Goal: Use online tool/utility: Use online tool/utility

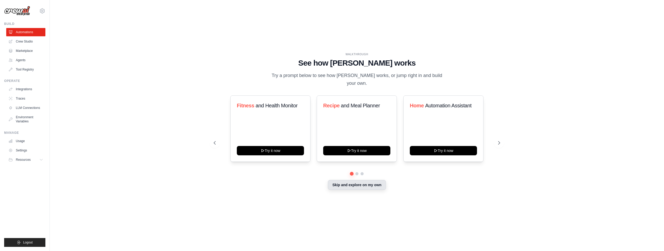
click at [345, 181] on button "Skip and explore on my own" at bounding box center [357, 185] width 58 height 10
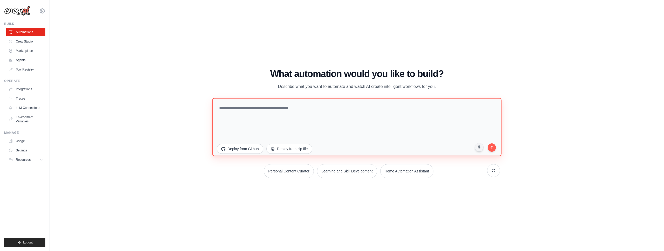
click at [273, 116] on textarea at bounding box center [356, 127] width 289 height 58
click at [317, 125] on textarea at bounding box center [356, 127] width 289 height 58
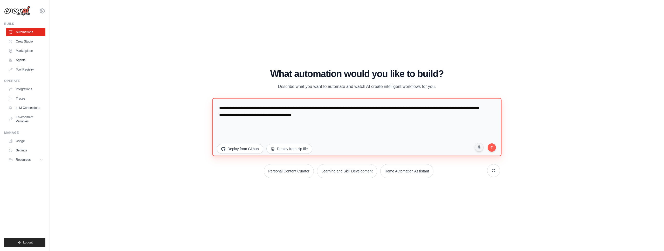
click at [364, 117] on textarea "**********" at bounding box center [356, 127] width 289 height 58
click at [364, 116] on textarea "**********" at bounding box center [356, 127] width 289 height 58
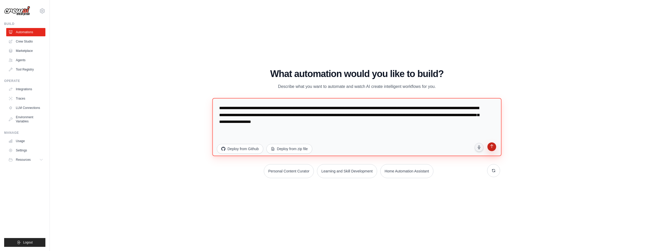
type textarea "**********"
click at [494, 149] on button "submit" at bounding box center [492, 148] width 10 height 10
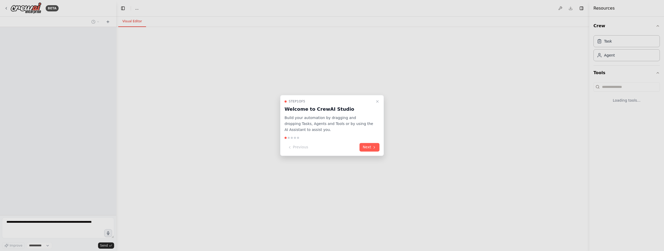
select select "****"
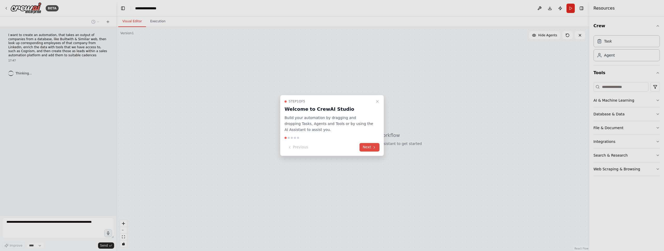
click at [370, 145] on button "Next" at bounding box center [369, 147] width 20 height 9
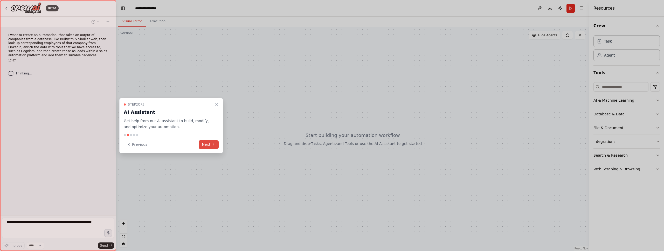
click at [211, 144] on icon at bounding box center [213, 144] width 4 height 4
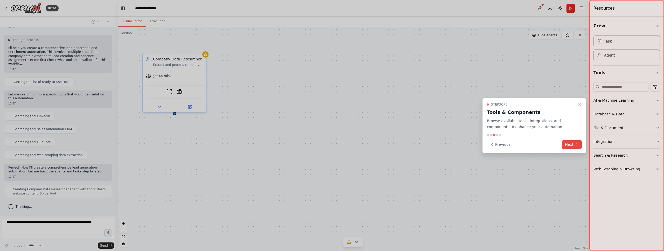
scroll to position [51, 0]
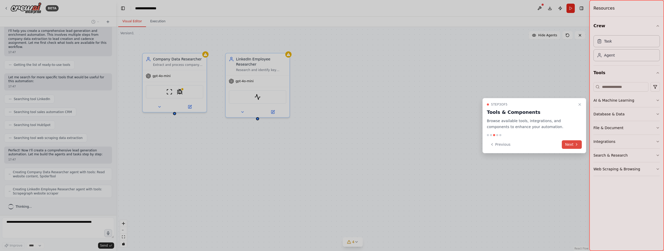
click at [575, 145] on icon at bounding box center [576, 144] width 4 height 4
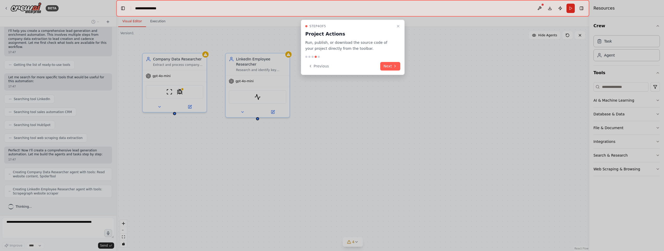
click at [394, 61] on div "Step 4 of 5 Project Actions Run, publish, or download the source code of your p…" at bounding box center [353, 47] width 104 height 55
click at [393, 63] on button "Next" at bounding box center [390, 66] width 20 height 9
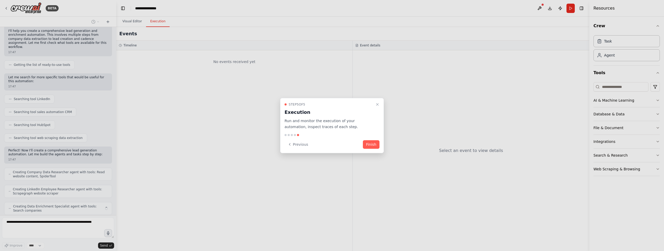
scroll to position [68, 0]
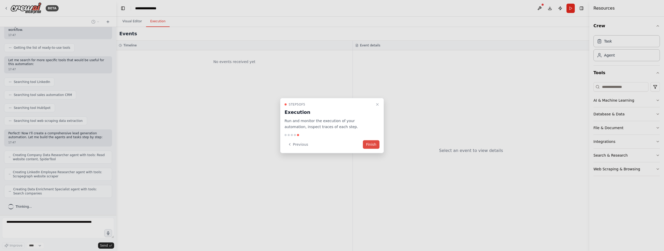
click at [369, 145] on button "Finish" at bounding box center [371, 144] width 17 height 9
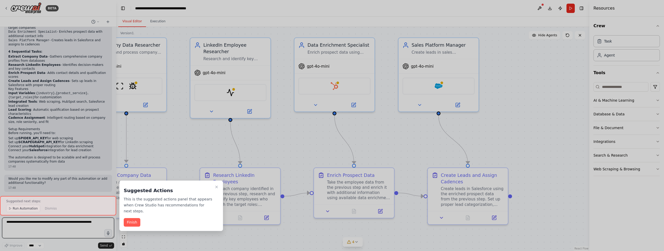
scroll to position [419, 0]
click at [135, 221] on button "Finish" at bounding box center [132, 222] width 17 height 9
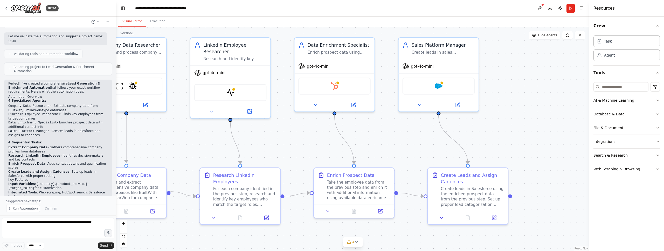
scroll to position [333, 0]
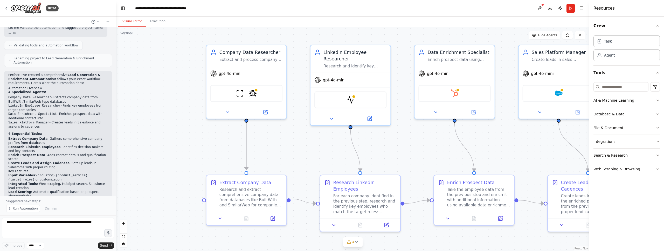
drag, startPoint x: 223, startPoint y: 233, endPoint x: 341, endPoint y: 240, distance: 117.6
click at [347, 245] on div "Version 1 Show Tools Hide Agents .deletable-edge-delete-btn { width: 20px; heig…" at bounding box center [352, 139] width 473 height 224
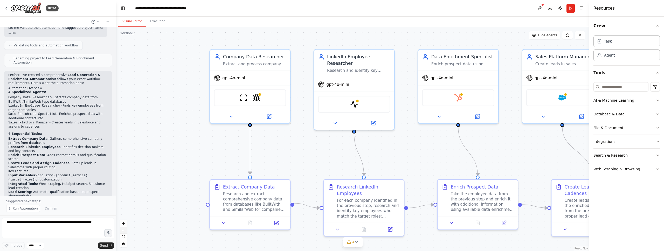
click at [124, 230] on icon "zoom out" at bounding box center [123, 230] width 3 height 1
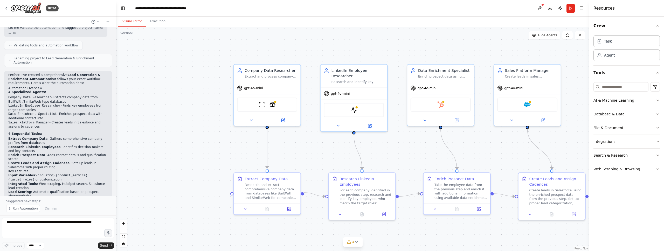
click at [648, 98] on button "AI & Machine Learning" at bounding box center [626, 100] width 66 height 13
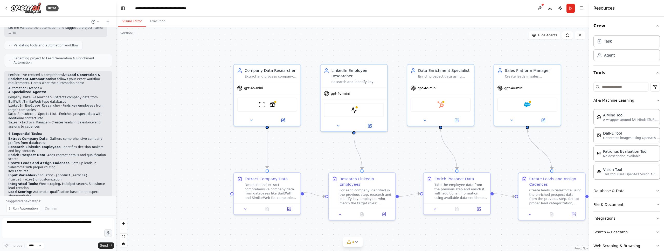
click at [652, 97] on button "AI & Machine Learning" at bounding box center [626, 100] width 66 height 13
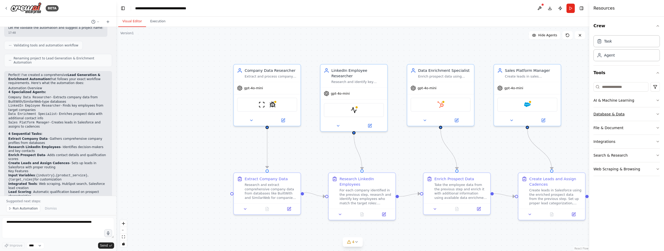
click at [638, 112] on button "Database & Data" at bounding box center [626, 113] width 66 height 13
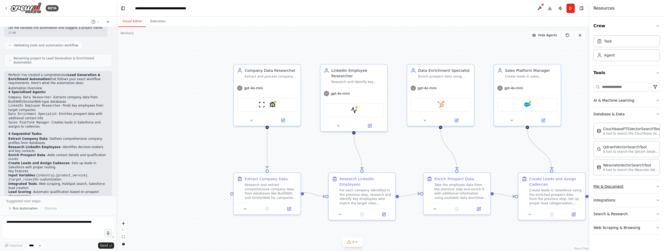
click at [636, 183] on button "File & Document" at bounding box center [626, 186] width 66 height 13
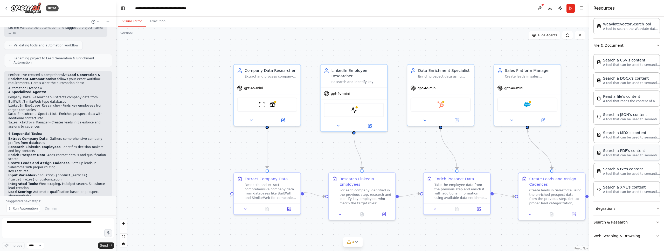
scroll to position [141, 0]
click at [632, 209] on button "Integrations" at bounding box center [626, 207] width 66 height 13
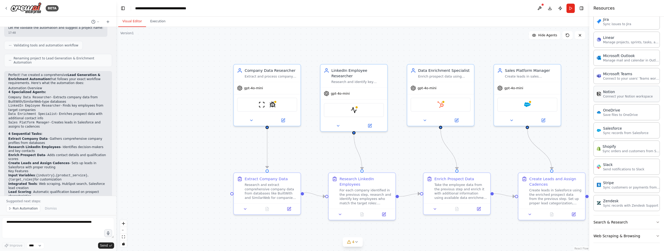
scroll to position [526, 0]
click at [635, 221] on button "Search & Research" at bounding box center [626, 221] width 66 height 13
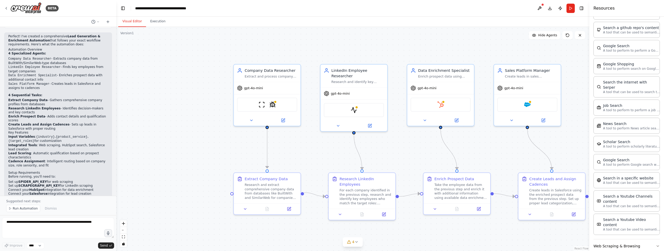
scroll to position [374, 0]
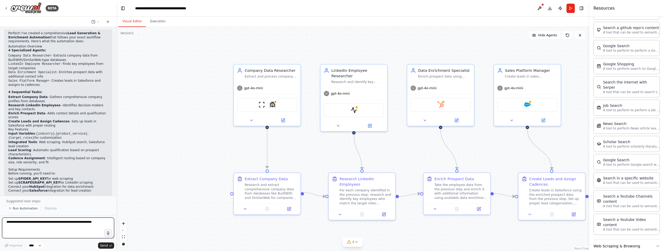
click at [43, 224] on textarea at bounding box center [58, 227] width 112 height 21
click at [68, 224] on textarea "**********" at bounding box center [58, 227] width 112 height 21
type textarea "**********"
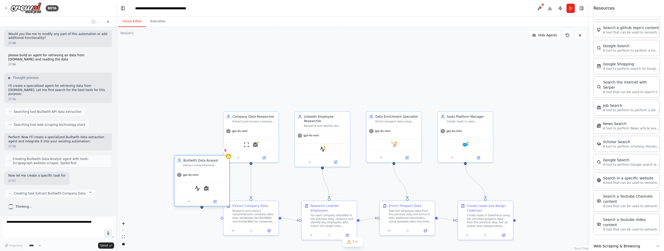
scroll to position [567, 0]
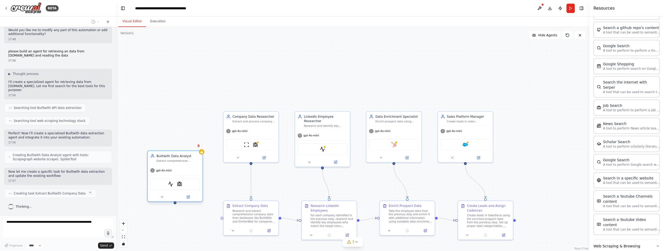
drag, startPoint x: 460, startPoint y: 121, endPoint x: 178, endPoint y: 163, distance: 284.5
click at [178, 163] on div "Builtwith Data Analyst Extract comprehensive company technology stack data from…" at bounding box center [174, 158] width 55 height 14
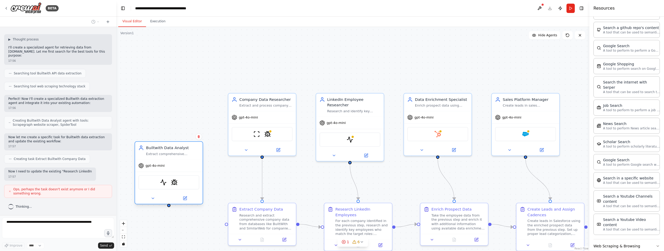
scroll to position [606, 0]
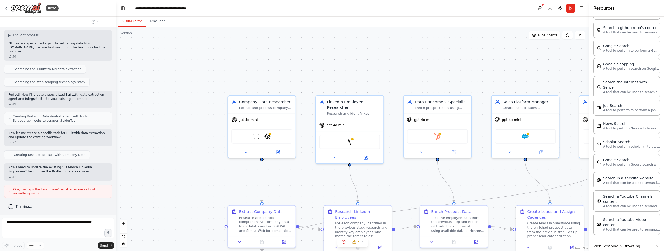
drag, startPoint x: 169, startPoint y: 153, endPoint x: 161, endPoint y: 163, distance: 12.3
click at [150, 158] on div ".deletable-edge-delete-btn { width: 20px; height: 20px; border: 0px solid #ffff…" at bounding box center [352, 139] width 473 height 224
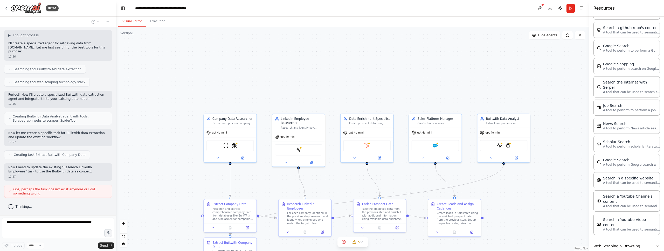
scroll to position [636, 0]
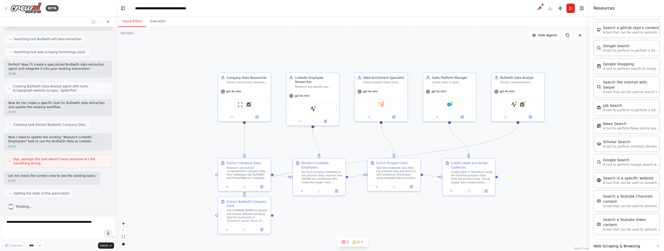
drag, startPoint x: 182, startPoint y: 189, endPoint x: 198, endPoint y: 148, distance: 43.9
click at [197, 149] on div ".deletable-edge-delete-btn { width: 20px; height: 20px; border: 0px solid #ffff…" at bounding box center [352, 139] width 473 height 224
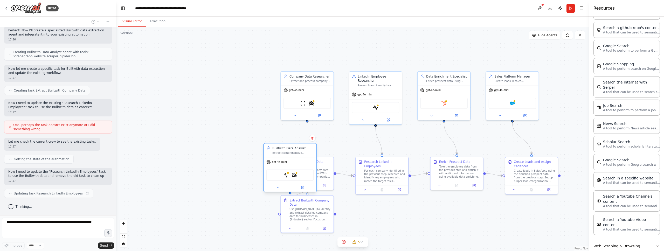
scroll to position [674, 0]
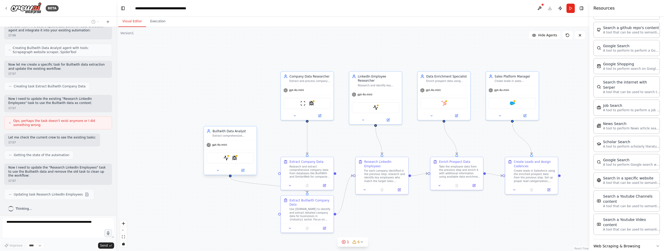
drag, startPoint x: 527, startPoint y: 87, endPoint x: 240, endPoint y: 143, distance: 292.5
click at [240, 143] on div "gpt-4o-mini" at bounding box center [230, 144] width 53 height 9
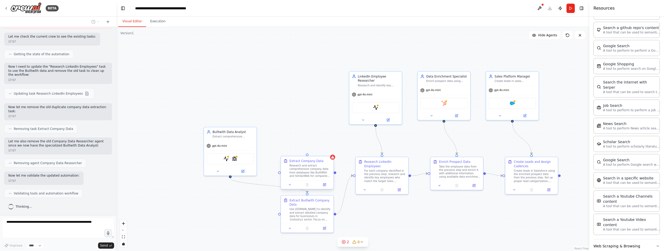
scroll to position [806, 0]
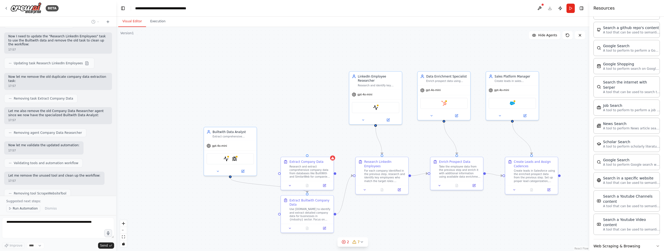
click at [30, 207] on span "Run Automation" at bounding box center [25, 208] width 25 height 4
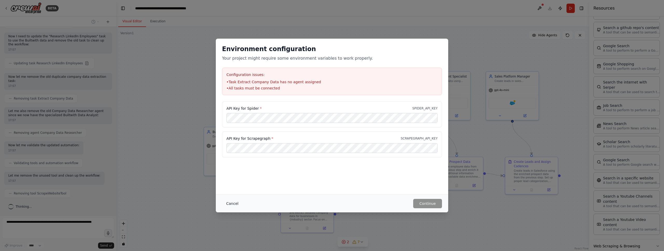
click at [231, 203] on button "Cancel" at bounding box center [232, 203] width 20 height 9
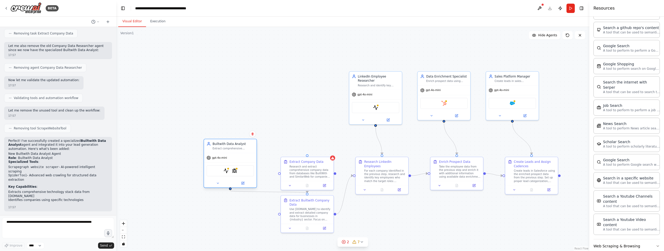
drag, startPoint x: 236, startPoint y: 150, endPoint x: 237, endPoint y: 166, distance: 16.3
click at [237, 166] on div "gpt-4o-mini ScrapegraphScrapeTool SpiderTool" at bounding box center [230, 170] width 53 height 34
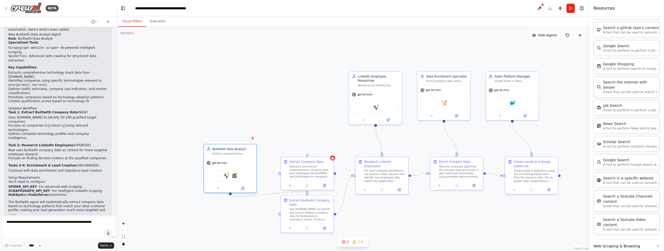
scroll to position [994, 0]
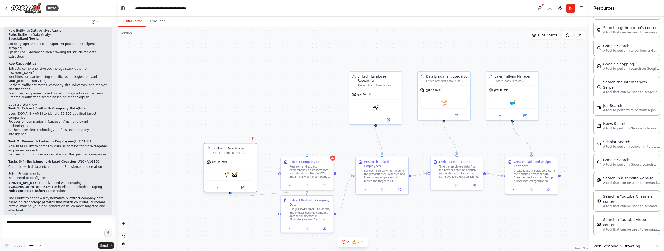
click at [216, 164] on div "gpt-4o-mini" at bounding box center [230, 161] width 53 height 9
click at [220, 187] on button at bounding box center [218, 187] width 24 height 5
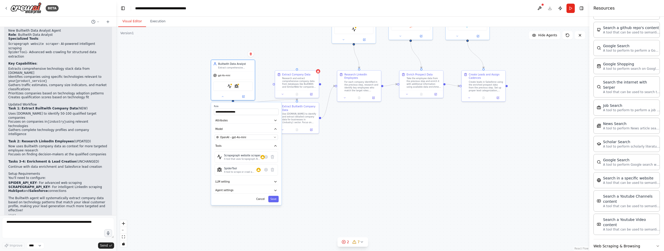
drag, startPoint x: 182, startPoint y: 203, endPoint x: 186, endPoint y: 128, distance: 75.5
click at [181, 125] on div ".deletable-edge-delete-btn { width: 20px; height: 20px; border: 0px solid #ffff…" at bounding box center [352, 139] width 473 height 224
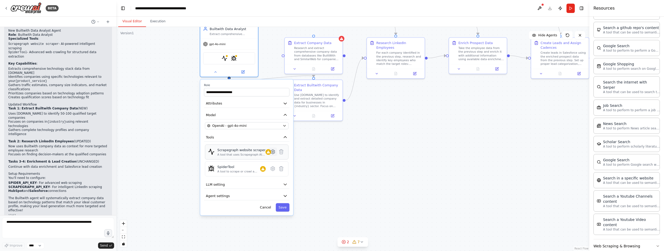
click at [274, 153] on icon at bounding box center [273, 152] width 6 height 6
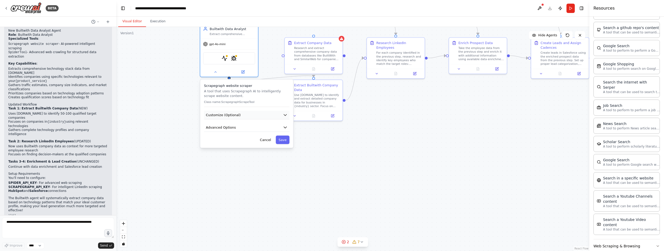
click at [260, 116] on button "Customize (Optional)" at bounding box center [246, 115] width 85 height 9
click at [263, 117] on button "Customize (Optional)" at bounding box center [246, 115] width 85 height 9
click at [250, 129] on button "Advanced Options" at bounding box center [246, 127] width 85 height 9
click at [232, 155] on input "text" at bounding box center [247, 155] width 78 height 9
click at [242, 118] on button "Customize (Optional)" at bounding box center [246, 115] width 85 height 9
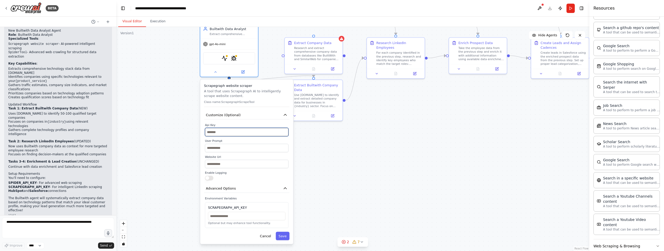
click at [238, 132] on input "text" at bounding box center [246, 132] width 83 height 9
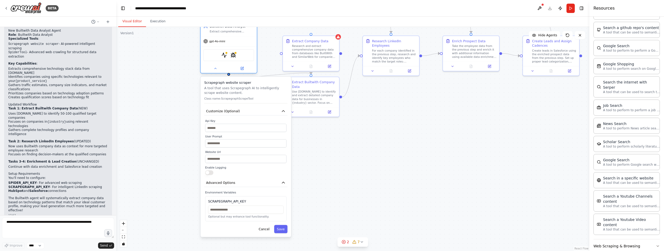
click at [233, 41] on div "gpt-4o-mini" at bounding box center [228, 41] width 56 height 10
click at [236, 39] on div "gpt-4o-mini" at bounding box center [228, 41] width 56 height 10
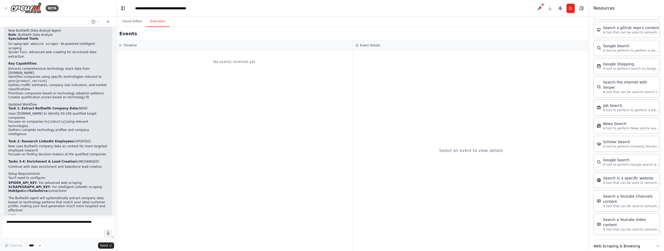
drag, startPoint x: 158, startPoint y: 24, endPoint x: 144, endPoint y: 23, distance: 13.8
click at [158, 24] on button "Execution" at bounding box center [158, 21] width 24 height 11
click at [136, 22] on button "Visual Editor" at bounding box center [132, 21] width 28 height 11
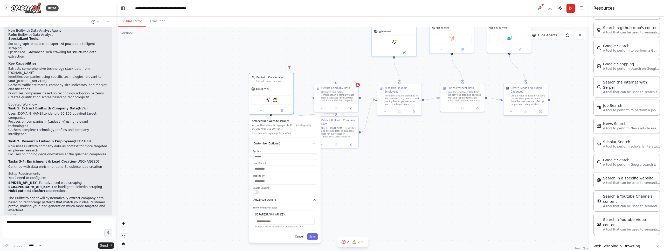
drag, startPoint x: 440, startPoint y: 182, endPoint x: 457, endPoint y: 222, distance: 43.9
click at [458, 225] on div ".deletable-edge-delete-btn { width: 20px; height: 20px; border: 0px solid #ffff…" at bounding box center [352, 139] width 473 height 224
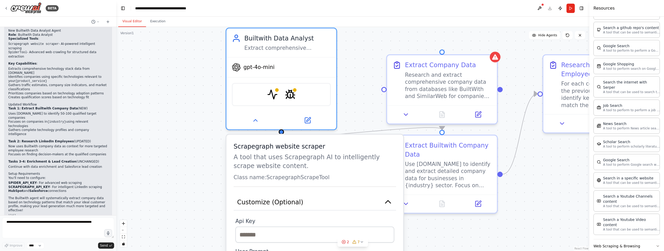
drag, startPoint x: 170, startPoint y: 177, endPoint x: 161, endPoint y: 104, distance: 73.1
click at [161, 104] on div ".deletable-edge-delete-btn { width: 20px; height: 20px; border: 0px solid #ffff…" at bounding box center [352, 139] width 473 height 224
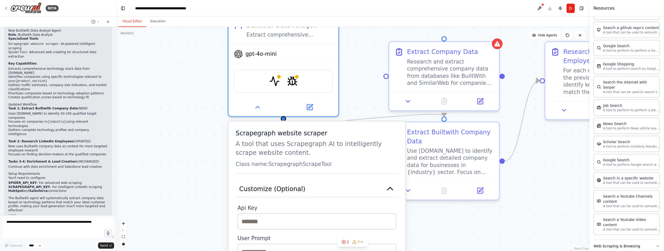
drag, startPoint x: 166, startPoint y: 147, endPoint x: 179, endPoint y: 129, distance: 22.4
click at [179, 129] on div ".deletable-edge-delete-btn { width: 20px; height: 20px; border: 0px solid #ffff…" at bounding box center [352, 139] width 473 height 224
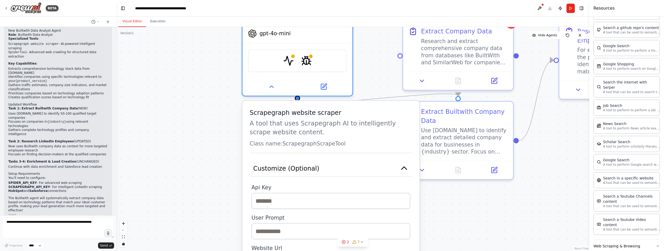
drag, startPoint x: 160, startPoint y: 153, endPoint x: 161, endPoint y: 130, distance: 23.4
click at [161, 130] on div ".deletable-edge-delete-btn { width: 20px; height: 20px; border: 0px solid #ffff…" at bounding box center [352, 139] width 473 height 224
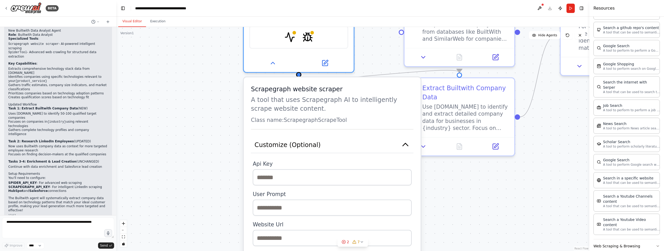
drag, startPoint x: 151, startPoint y: 164, endPoint x: 136, endPoint y: 129, distance: 38.0
click at [136, 129] on div ".deletable-edge-delete-btn { width: 20px; height: 20px; border: 0px solid #ffff…" at bounding box center [352, 139] width 473 height 224
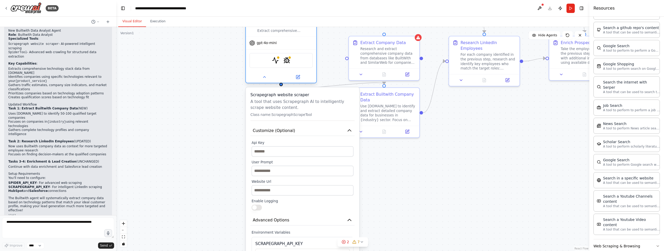
click at [290, 60] on div "ScrapegraphScrapeTool SpiderTool" at bounding box center [281, 60] width 64 height 15
click at [274, 60] on img at bounding box center [275, 60] width 7 height 7
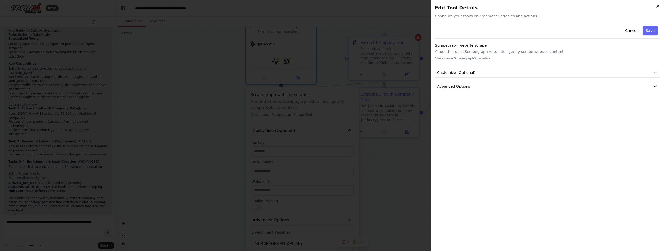
click at [658, 5] on icon "button" at bounding box center [657, 6] width 4 height 4
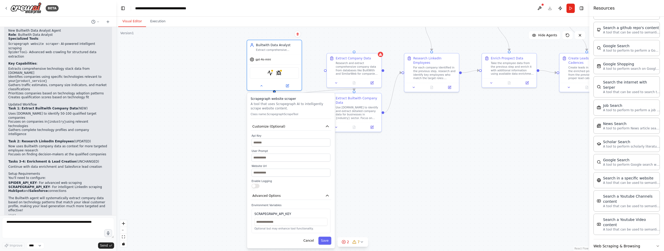
drag, startPoint x: 217, startPoint y: 97, endPoint x: 224, endPoint y: 163, distance: 66.2
click at [224, 163] on div ".deletable-edge-delete-btn { width: 20px; height: 20px; border: 0px solid #ffff…" at bounding box center [352, 139] width 473 height 224
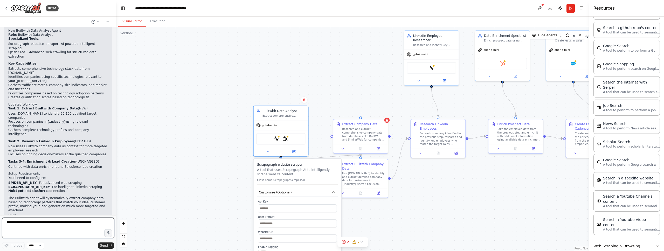
click at [24, 224] on textarea at bounding box center [58, 227] width 112 height 21
click at [100, 224] on textarea "**********" at bounding box center [58, 227] width 112 height 21
type textarea "**********"
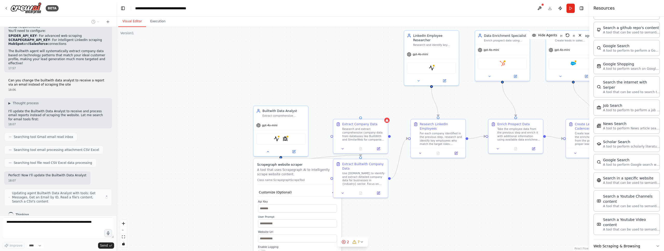
scroll to position [1145, 0]
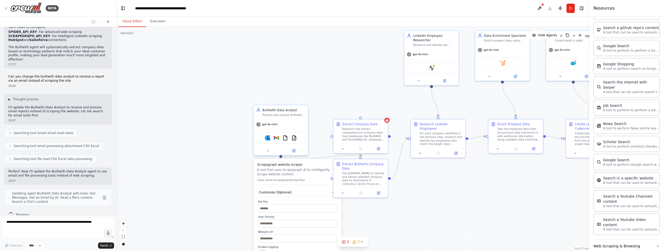
click at [287, 125] on div "gpt-4o-mini" at bounding box center [280, 124] width 54 height 10
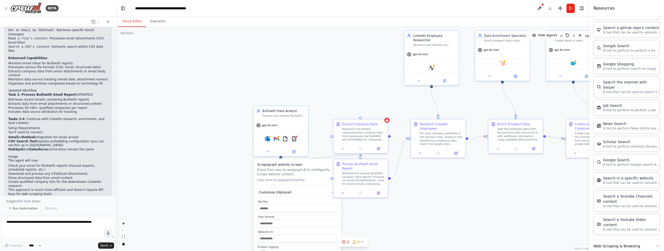
scroll to position [1531, 0]
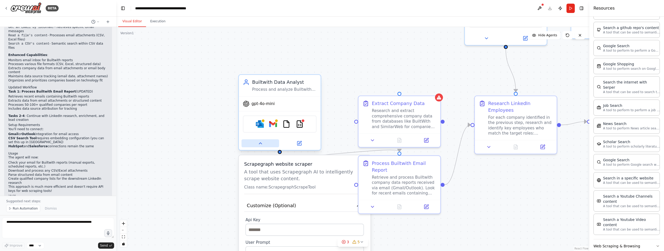
click at [260, 145] on icon at bounding box center [259, 142] width 5 height 5
click at [262, 143] on icon at bounding box center [259, 142] width 5 height 5
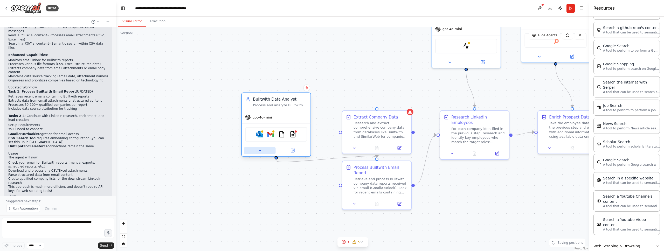
click at [257, 152] on icon at bounding box center [259, 150] width 4 height 4
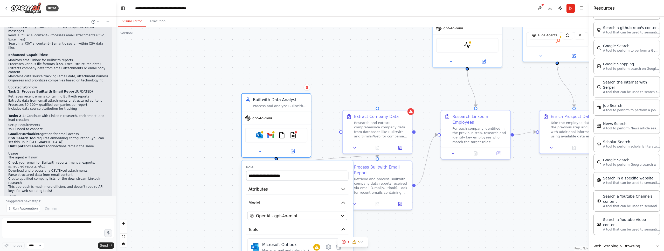
drag, startPoint x: 187, startPoint y: 206, endPoint x: 199, endPoint y: 157, distance: 50.4
click at [197, 163] on div ".deletable-edge-delete-btn { width: 20px; height: 20px; border: 0px solid #ffff…" at bounding box center [352, 139] width 473 height 224
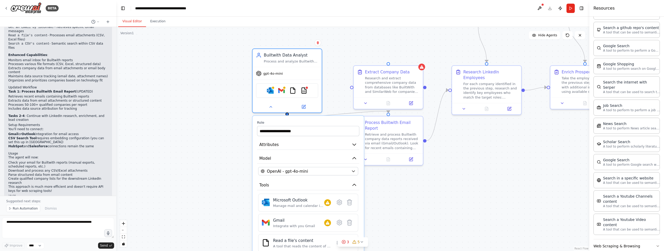
drag, startPoint x: 211, startPoint y: 174, endPoint x: 205, endPoint y: 75, distance: 98.7
click at [205, 75] on div ".deletable-edge-delete-btn { width: 20px; height: 20px; border: 0px solid #ffff…" at bounding box center [352, 139] width 473 height 224
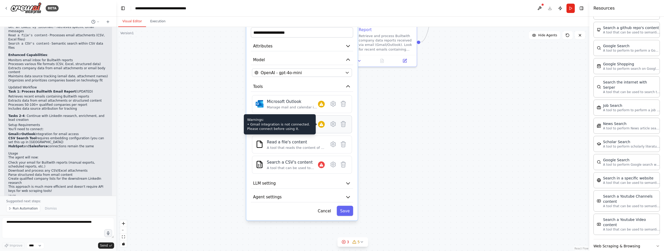
click at [319, 125] on icon at bounding box center [321, 124] width 4 height 3
click at [335, 126] on icon at bounding box center [332, 124] width 7 height 7
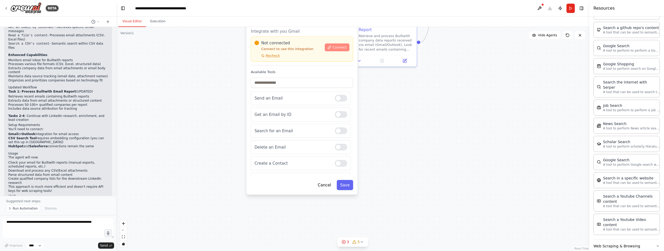
click at [337, 48] on span "Connect" at bounding box center [340, 47] width 14 height 4
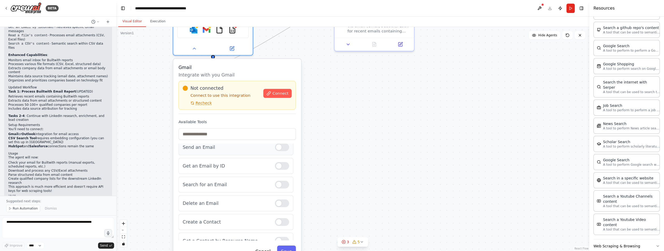
scroll to position [0, 0]
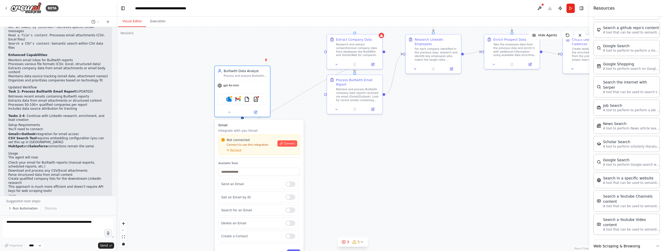
drag, startPoint x: 313, startPoint y: 146, endPoint x: 348, endPoint y: 183, distance: 51.3
click at [348, 183] on div ".deletable-edge-delete-btn { width: 20px; height: 20px; border: 0px solid #ffff…" at bounding box center [352, 139] width 473 height 224
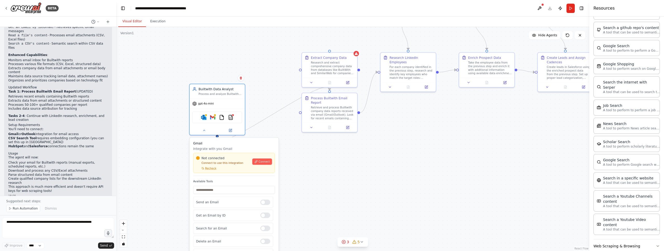
drag, startPoint x: 348, startPoint y: 184, endPoint x: 322, endPoint y: 206, distance: 34.2
click at [322, 206] on div ".deletable-edge-delete-btn { width: 20px; height: 20px; border: 0px solid #ffff…" at bounding box center [352, 139] width 473 height 224
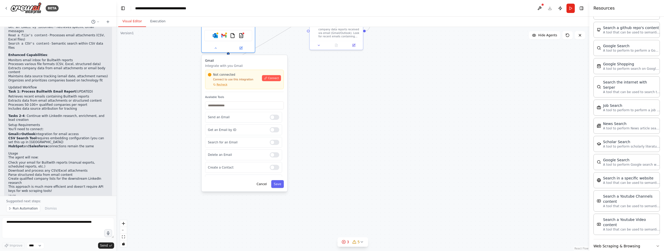
drag, startPoint x: 164, startPoint y: 205, endPoint x: 177, endPoint y: 126, distance: 79.6
click at [177, 126] on div ".deletable-edge-delete-btn { width: 20px; height: 20px; border: 0px solid #ffff…" at bounding box center [352, 139] width 473 height 224
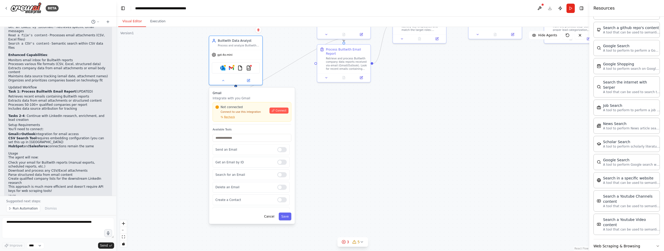
drag, startPoint x: 158, startPoint y: 106, endPoint x: 159, endPoint y: 115, distance: 9.7
click at [159, 115] on div ".deletable-edge-delete-btn { width: 20px; height: 20px; border: 0px solid #ffff…" at bounding box center [352, 139] width 473 height 224
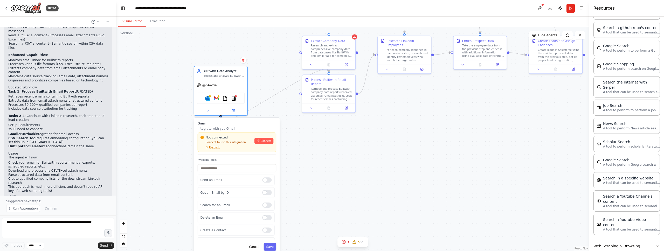
drag, startPoint x: 165, startPoint y: 90, endPoint x: 150, endPoint y: 118, distance: 31.3
click at [150, 119] on div ".deletable-edge-delete-btn { width: 20px; height: 20px; border: 0px solid #ffff…" at bounding box center [352, 139] width 473 height 224
click at [39, 86] on div "Perfect! I've successfully updated the Builtwith Data Analyst agent to work wit…" at bounding box center [58, 91] width 100 height 204
click at [21, 95] on li "Retrieves recent emails containing Builtwith reports" at bounding box center [58, 97] width 100 height 4
drag, startPoint x: 45, startPoint y: 135, endPoint x: 33, endPoint y: 130, distance: 13.1
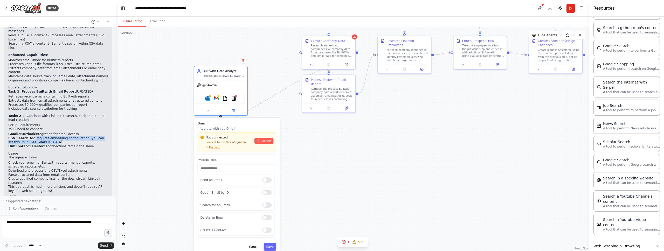
click at [33, 136] on li "CSV Search Tool requires embedding configuration (you can set this up in CrewAI…" at bounding box center [58, 140] width 100 height 8
